Goal: Find specific page/section: Find specific page/section

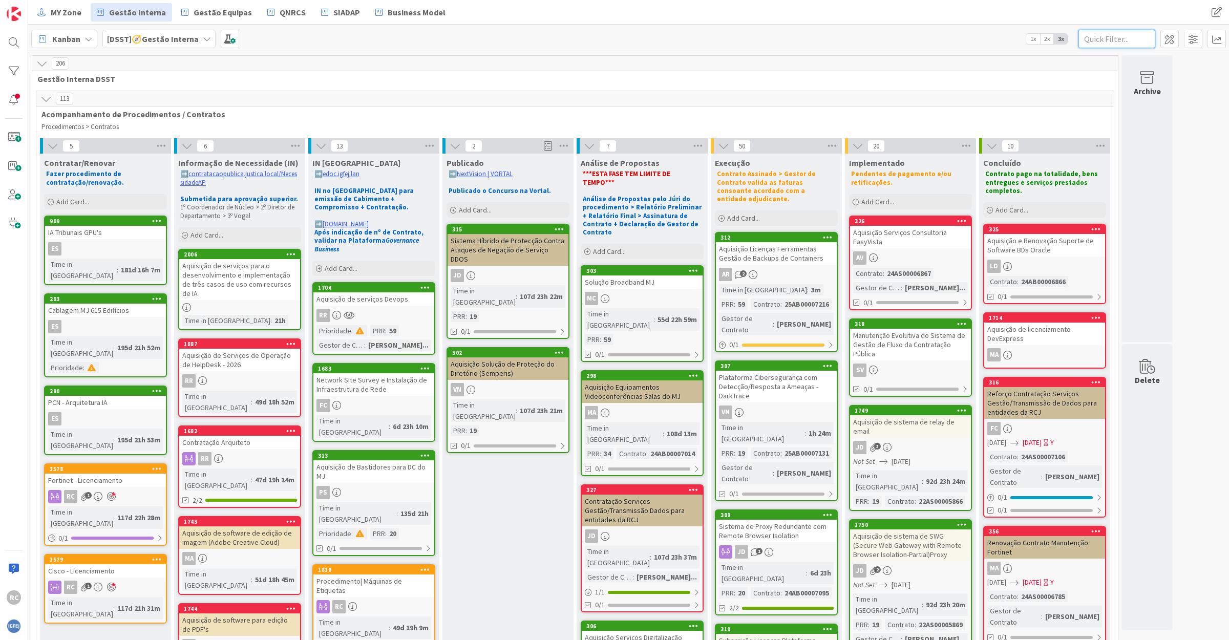
click at [1132, 41] on input "text" at bounding box center [1117, 39] width 77 height 18
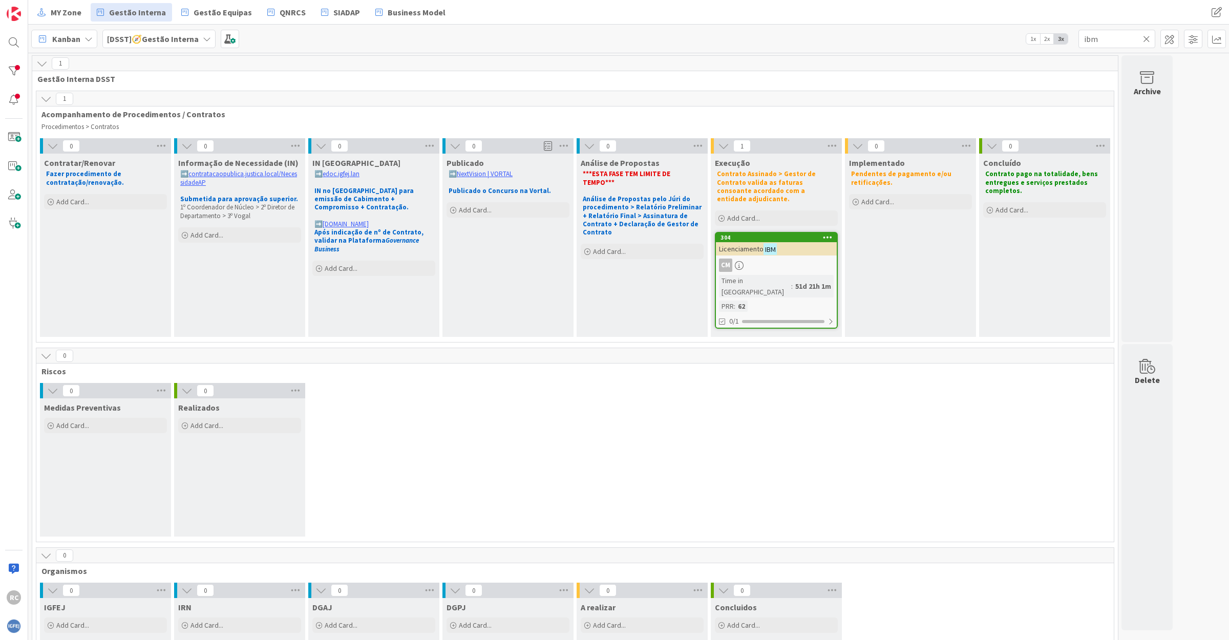
click at [767, 262] on div "CM" at bounding box center [776, 265] width 121 height 13
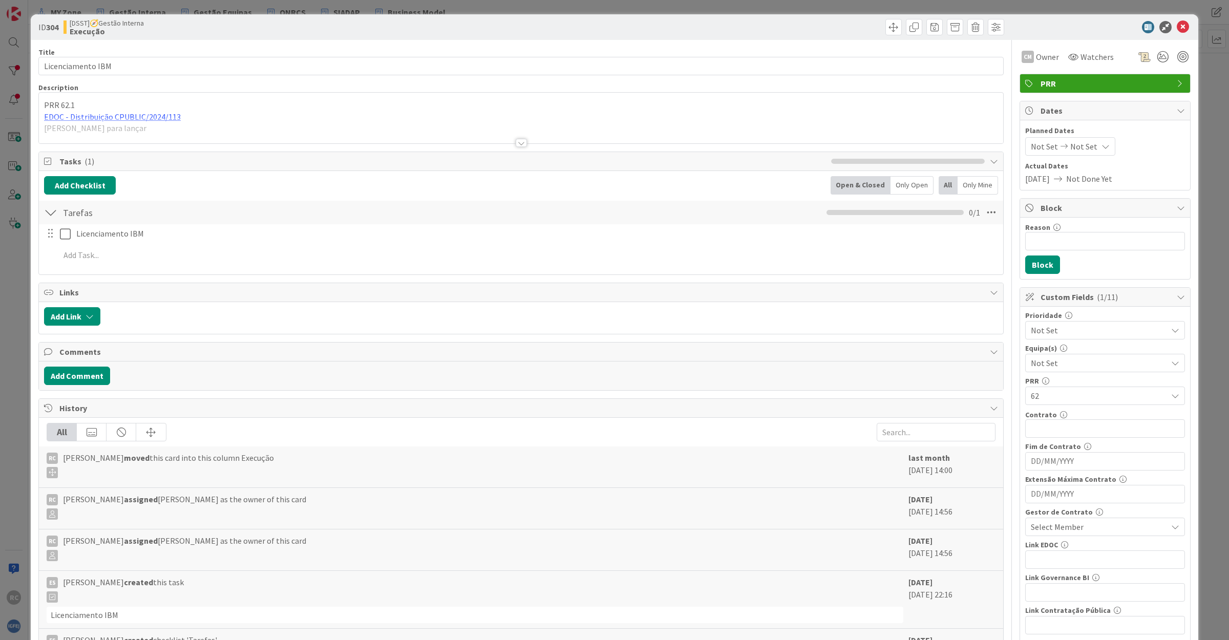
click at [126, 119] on div at bounding box center [521, 130] width 964 height 26
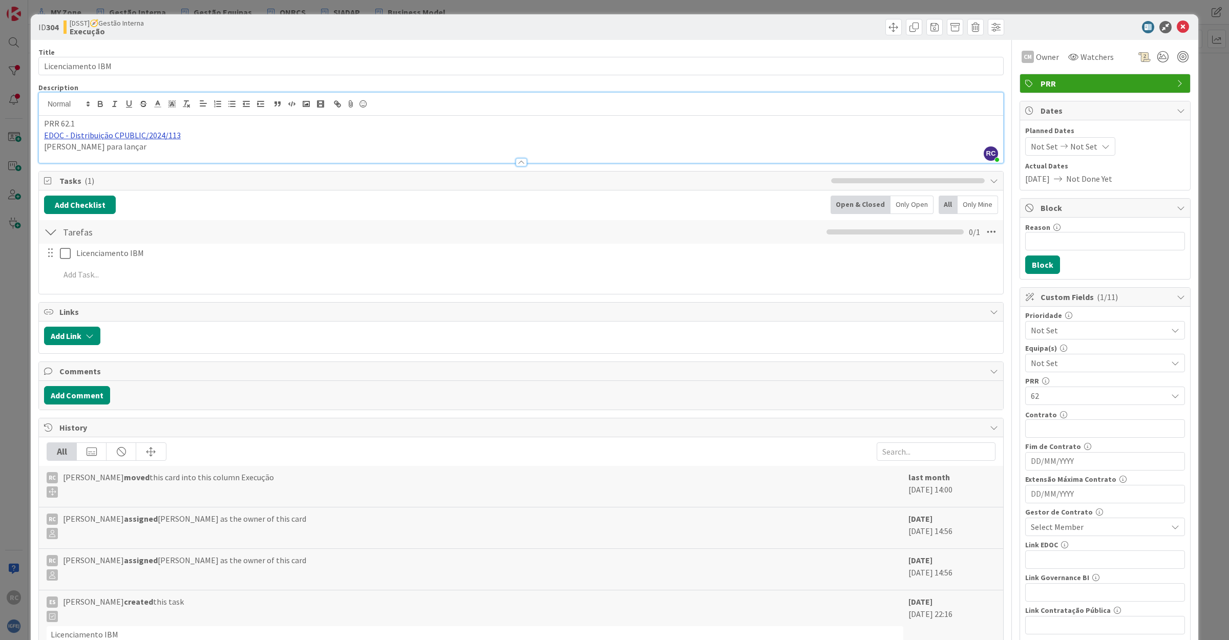
click at [130, 137] on link "EDOC - Distribuição CPUBLIC/2024/113" at bounding box center [112, 135] width 137 height 10
click at [66, 154] on link "[URL]" at bounding box center [57, 155] width 17 height 13
drag, startPoint x: 1170, startPoint y: 22, endPoint x: 1163, endPoint y: 27, distance: 8.5
click at [1177, 22] on icon at bounding box center [1183, 27] width 12 height 12
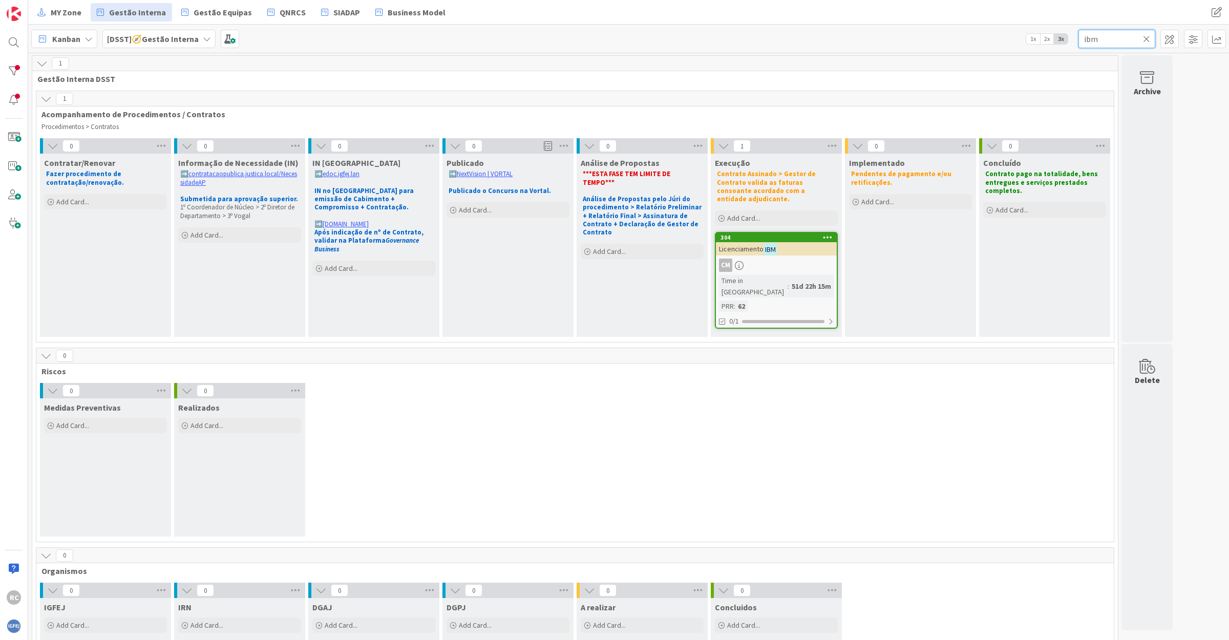
click at [1114, 39] on input "ibm" at bounding box center [1117, 39] width 77 height 18
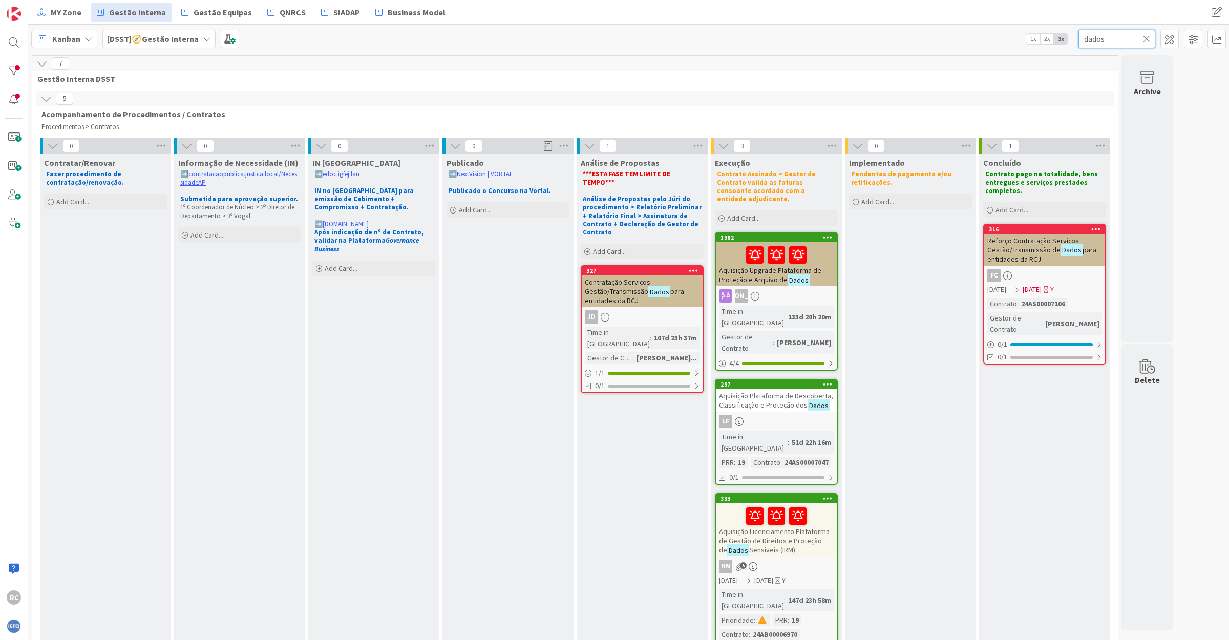
type input "dados"
click at [781, 391] on span "Aquisição Plataforma de Descoberta, Classificação e Proteção dos" at bounding box center [776, 400] width 114 height 18
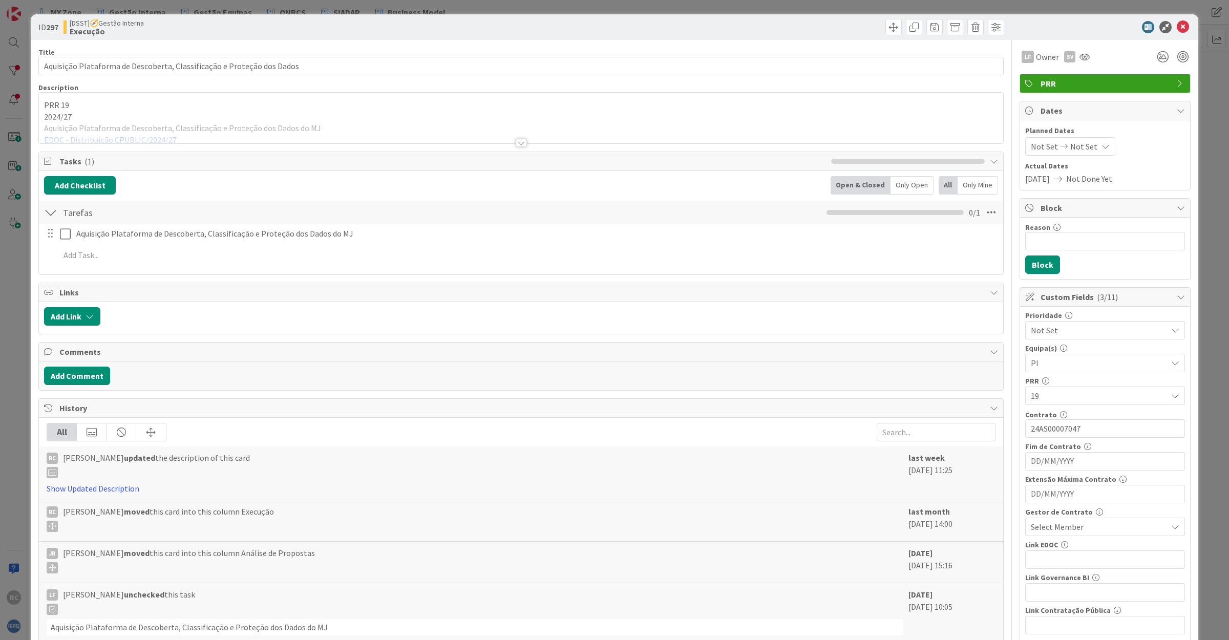
click at [116, 137] on div at bounding box center [521, 130] width 964 height 26
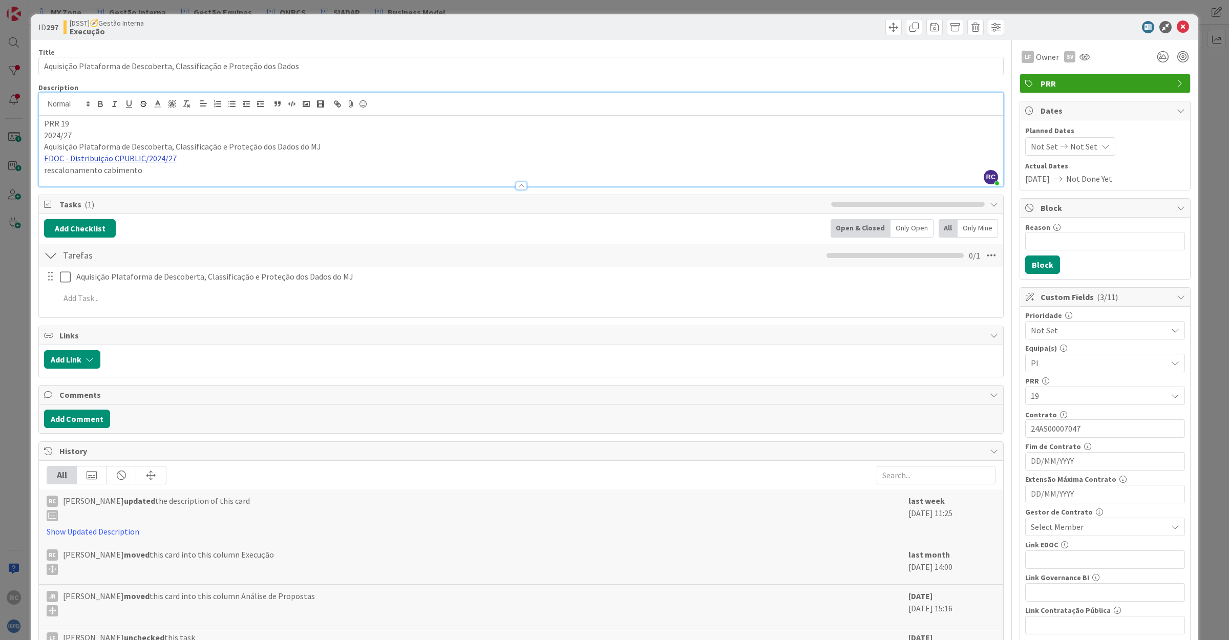
click at [116, 158] on link "EDOC - Distribuição CPUBLIC/2024/27" at bounding box center [110, 158] width 133 height 10
click at [64, 176] on link "[URL]" at bounding box center [55, 178] width 17 height 13
